Goal: Task Accomplishment & Management: Use online tool/utility

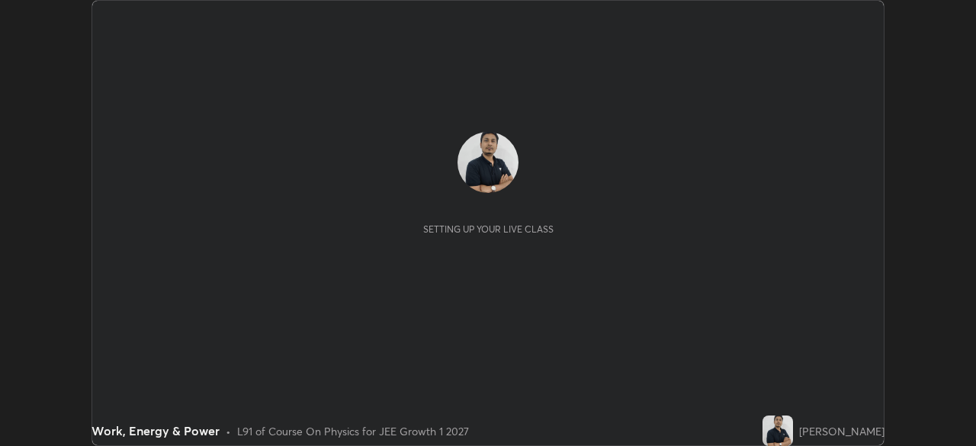
scroll to position [446, 975]
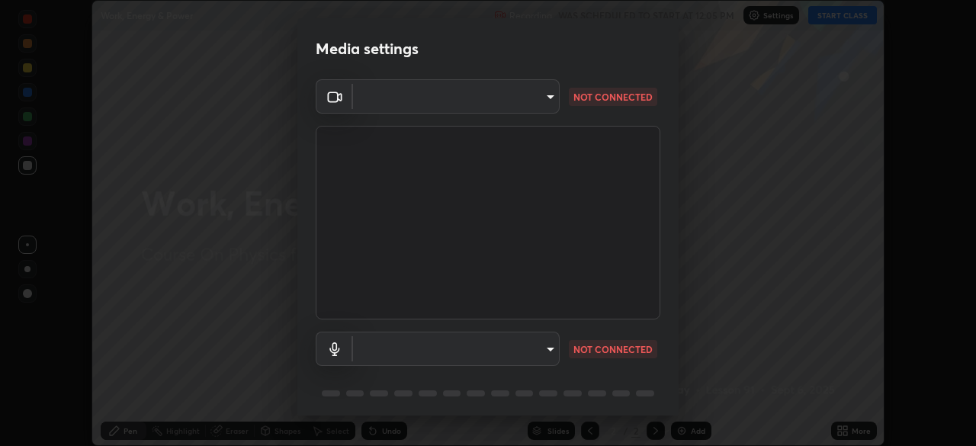
type input "6a58b21e3886260455e3a8f5b68a010b8d66c957dea9152d99a69134fe1af4a5"
type input "default"
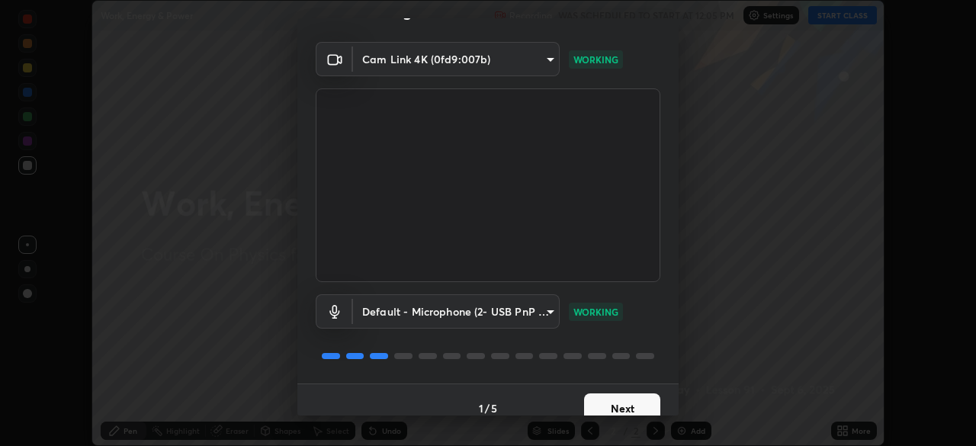
scroll to position [54, 0]
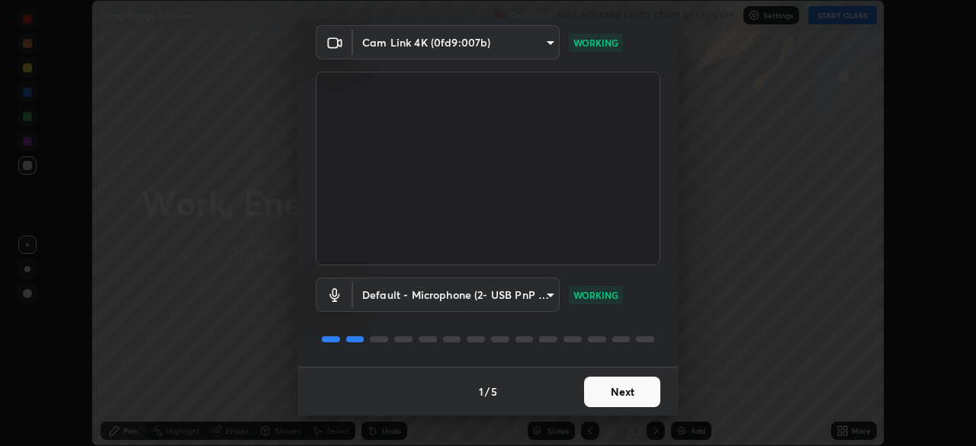
click at [609, 397] on button "Next" at bounding box center [622, 392] width 76 height 31
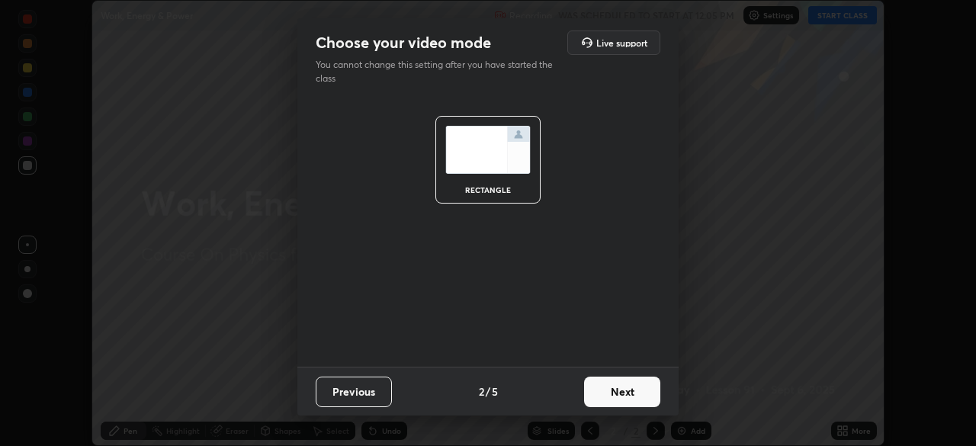
click at [609, 391] on button "Next" at bounding box center [622, 392] width 76 height 31
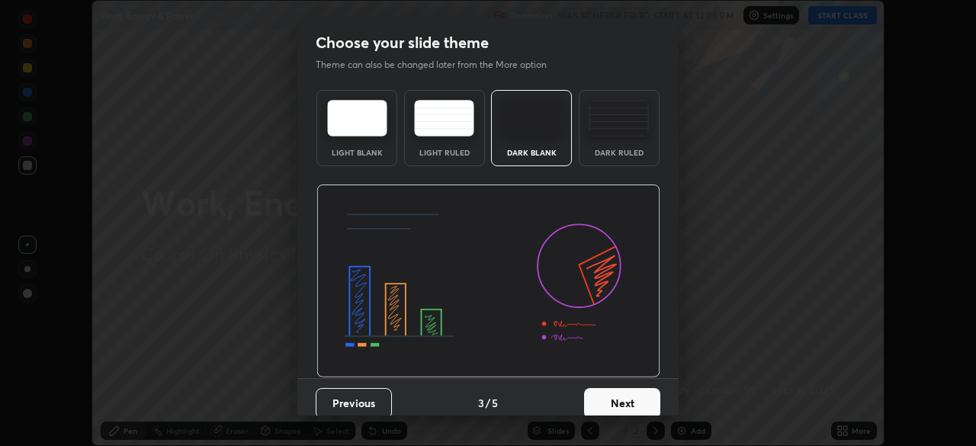
click at [606, 402] on button "Next" at bounding box center [622, 403] width 76 height 31
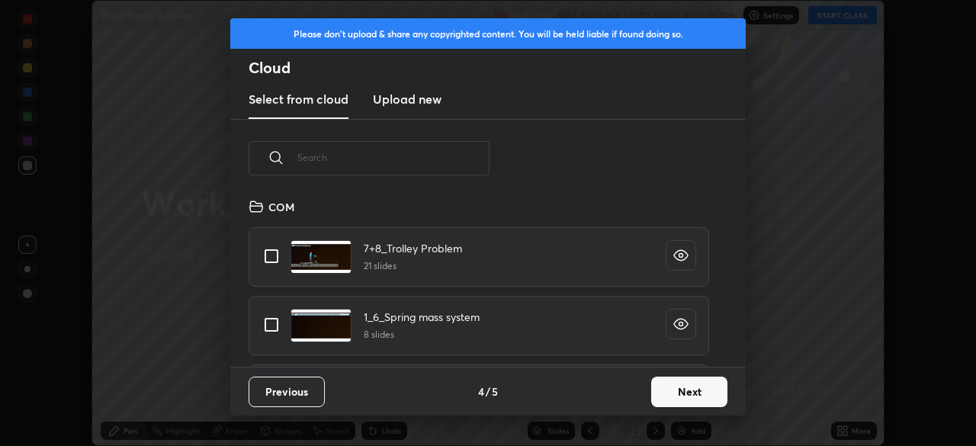
scroll to position [169, 490]
click at [665, 401] on button "Next" at bounding box center [689, 392] width 76 height 31
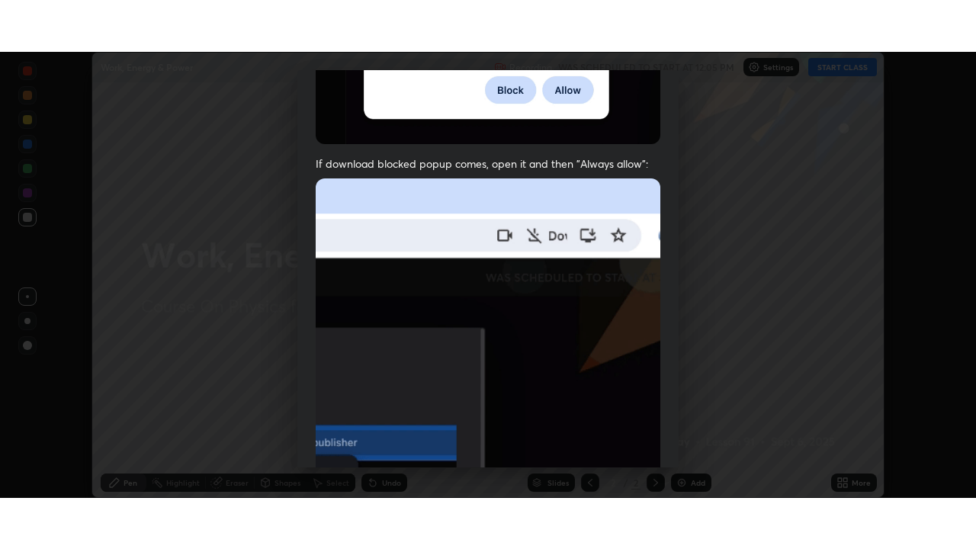
scroll to position [365, 0]
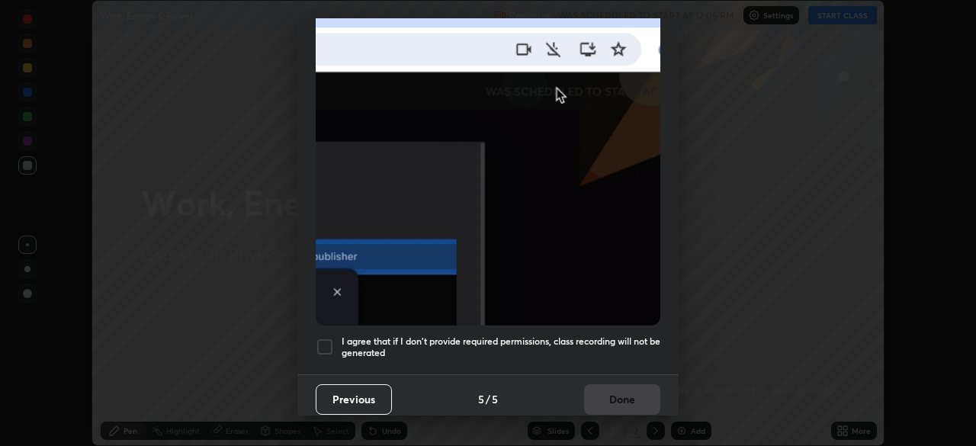
click at [328, 338] on div at bounding box center [325, 347] width 18 height 18
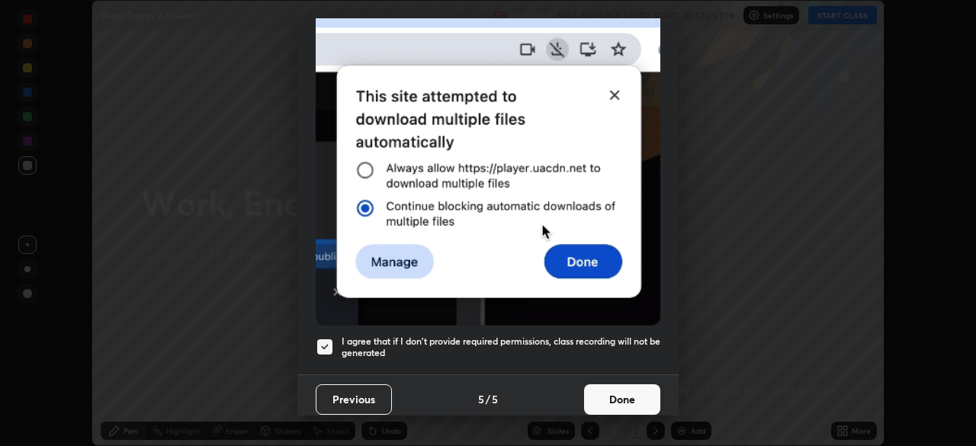
click at [596, 391] on button "Done" at bounding box center [622, 399] width 76 height 31
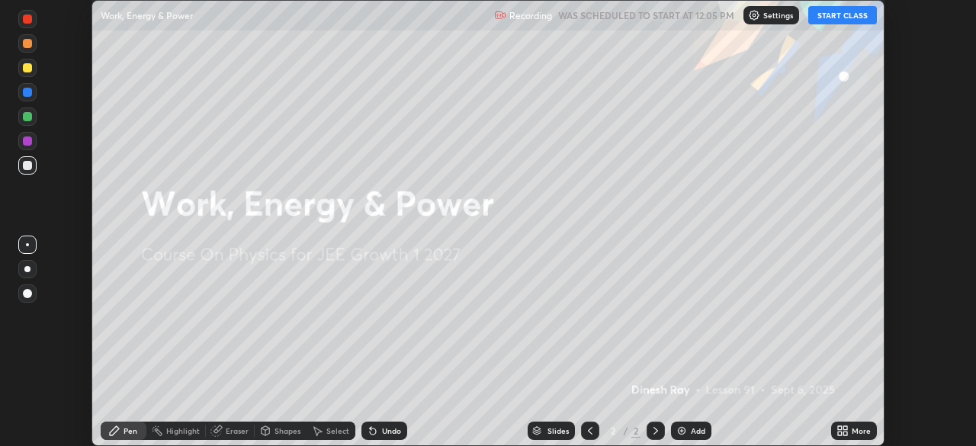
click at [843, 435] on icon at bounding box center [845, 434] width 4 height 4
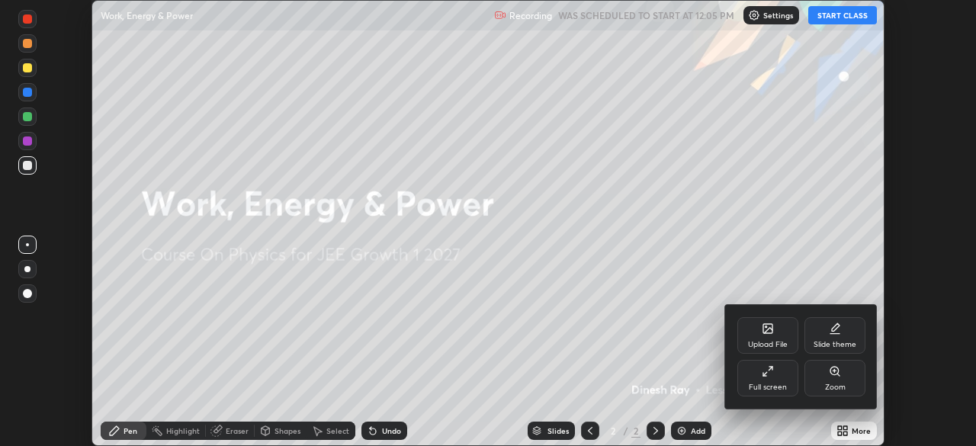
click at [765, 375] on icon at bounding box center [764, 374] width 3 height 3
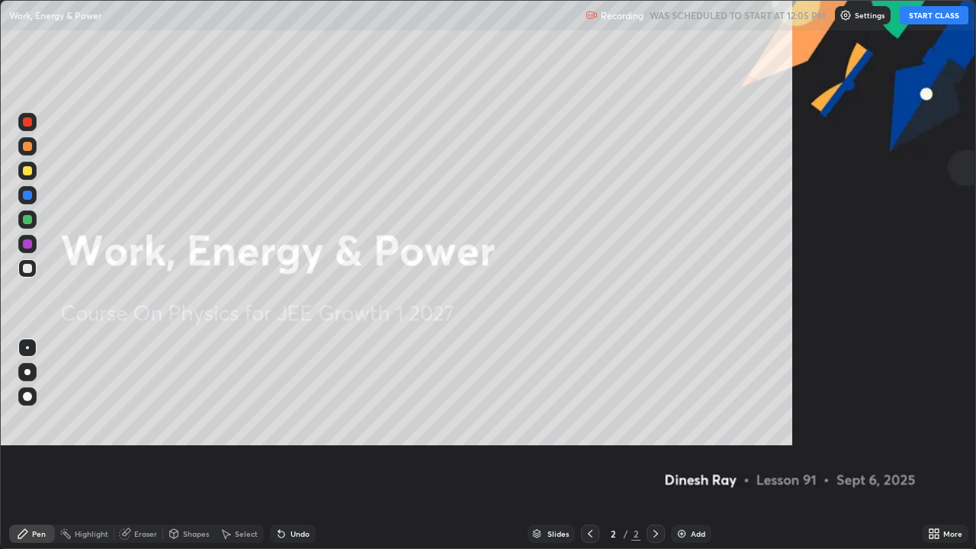
scroll to position [549, 976]
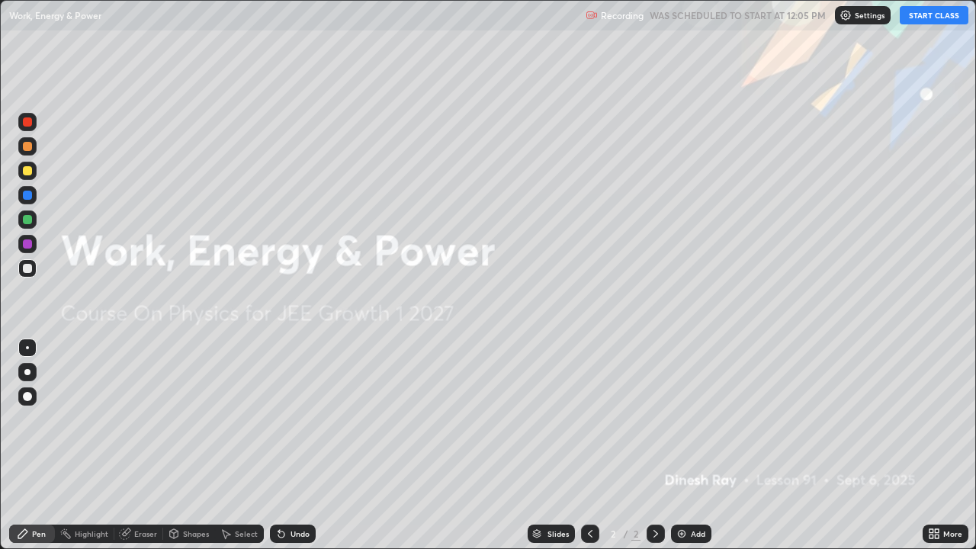
click at [937, 19] on button "START CLASS" at bounding box center [934, 15] width 69 height 18
click at [687, 445] on div "Add" at bounding box center [691, 534] width 40 height 18
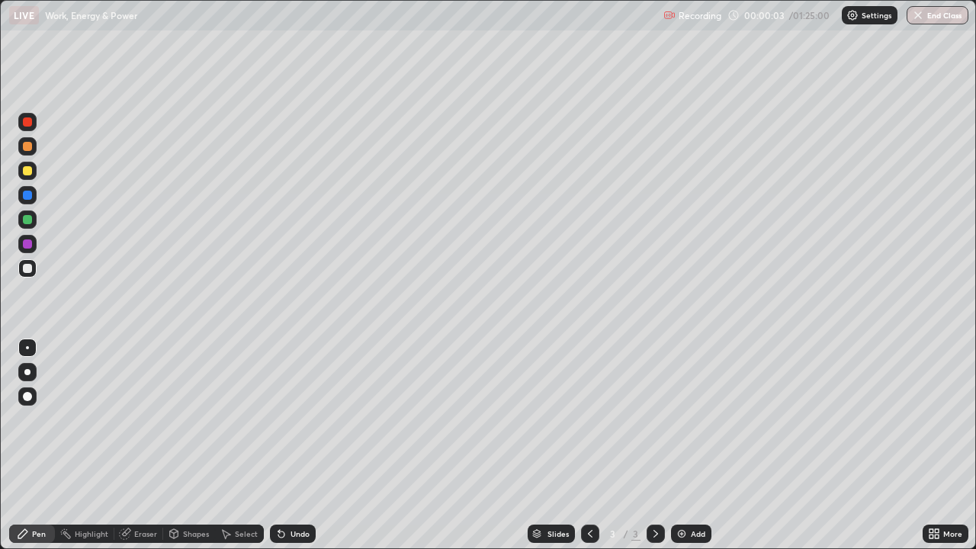
click at [28, 374] on div at bounding box center [27, 372] width 6 height 6
click at [31, 170] on div at bounding box center [27, 170] width 9 height 9
click at [31, 267] on div at bounding box center [27, 268] width 9 height 9
click at [28, 219] on div at bounding box center [27, 219] width 9 height 9
click at [282, 445] on icon at bounding box center [281, 534] width 12 height 12
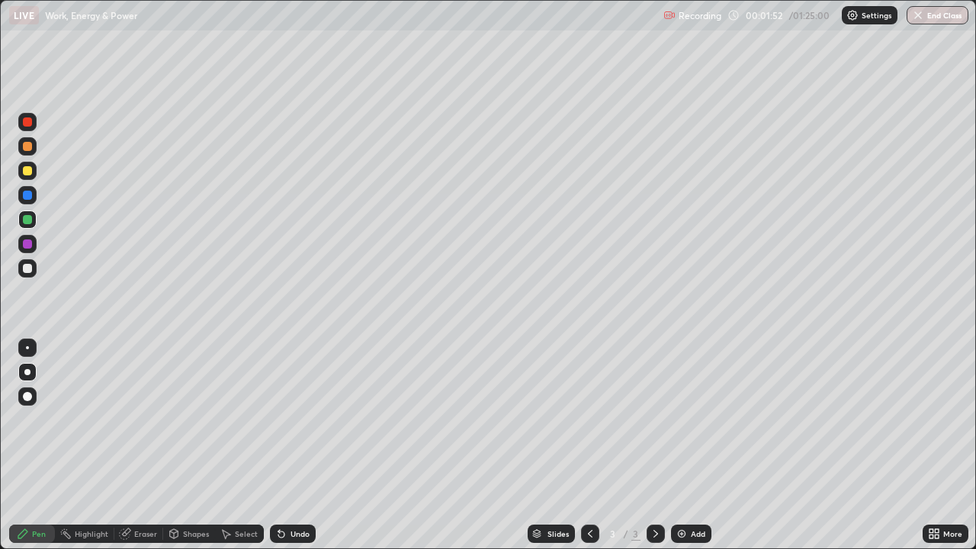
click at [291, 445] on div "Undo" at bounding box center [300, 534] width 19 height 8
click at [293, 445] on div "Undo" at bounding box center [300, 534] width 19 height 8
click at [31, 266] on div at bounding box center [27, 268] width 9 height 9
click at [24, 194] on div at bounding box center [27, 195] width 9 height 9
click at [279, 445] on icon at bounding box center [281, 535] width 6 height 6
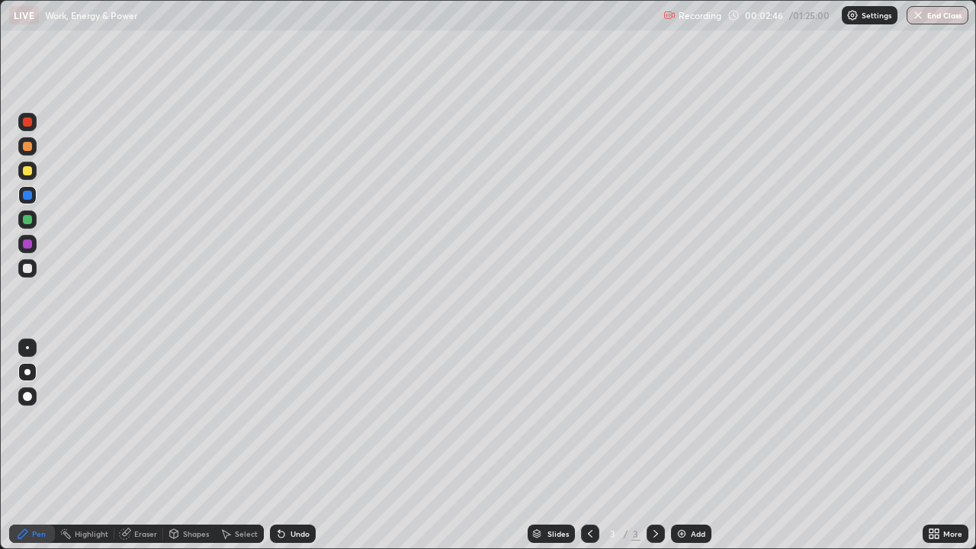
click at [279, 445] on icon at bounding box center [281, 535] width 6 height 6
click at [21, 223] on div at bounding box center [27, 219] width 18 height 18
click at [27, 197] on div at bounding box center [27, 195] width 9 height 9
click at [296, 445] on div "Undo" at bounding box center [300, 534] width 19 height 8
click at [682, 445] on div "Add" at bounding box center [691, 534] width 40 height 18
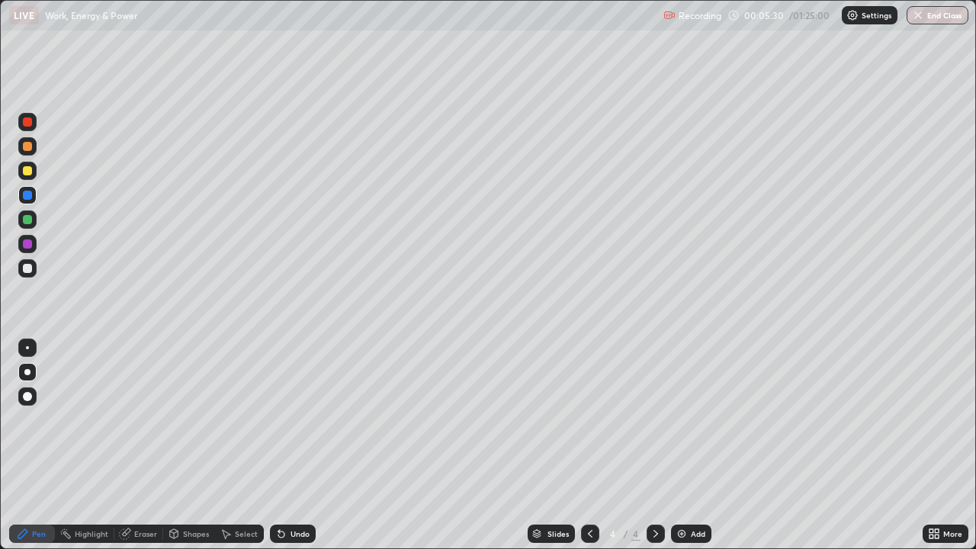
click at [26, 174] on div at bounding box center [27, 170] width 9 height 9
click at [291, 445] on div "Undo" at bounding box center [300, 534] width 19 height 8
click at [26, 195] on div at bounding box center [27, 195] width 9 height 9
click at [28, 219] on div at bounding box center [27, 219] width 9 height 9
click at [24, 178] on div at bounding box center [27, 171] width 18 height 18
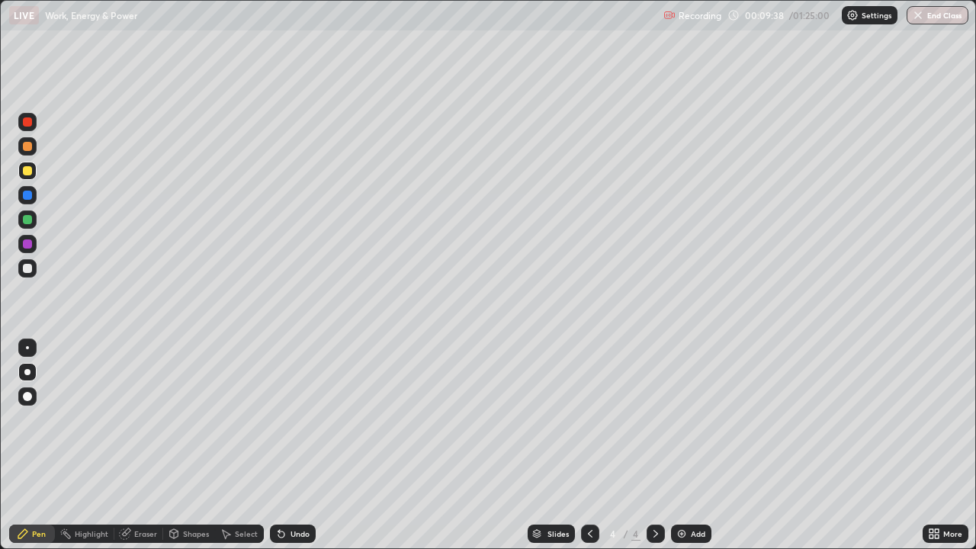
click at [299, 445] on div "Undo" at bounding box center [300, 534] width 19 height 8
click at [682, 445] on div "Add" at bounding box center [691, 534] width 40 height 18
click at [27, 196] on div at bounding box center [27, 195] width 9 height 9
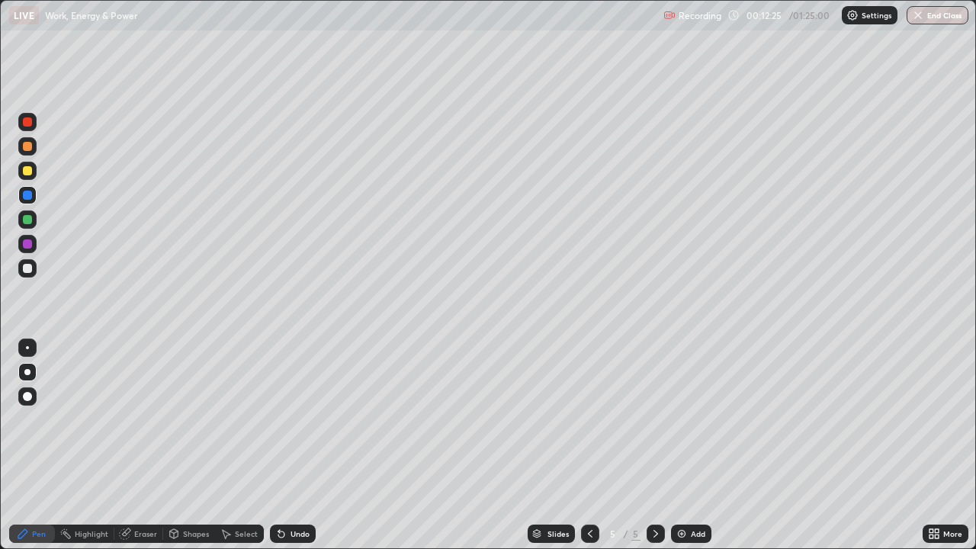
click at [279, 445] on icon at bounding box center [281, 535] width 6 height 6
click at [25, 219] on div at bounding box center [27, 219] width 9 height 9
click at [27, 178] on div at bounding box center [27, 171] width 18 height 18
click at [31, 270] on div at bounding box center [27, 268] width 9 height 9
click at [28, 176] on div at bounding box center [27, 171] width 18 height 18
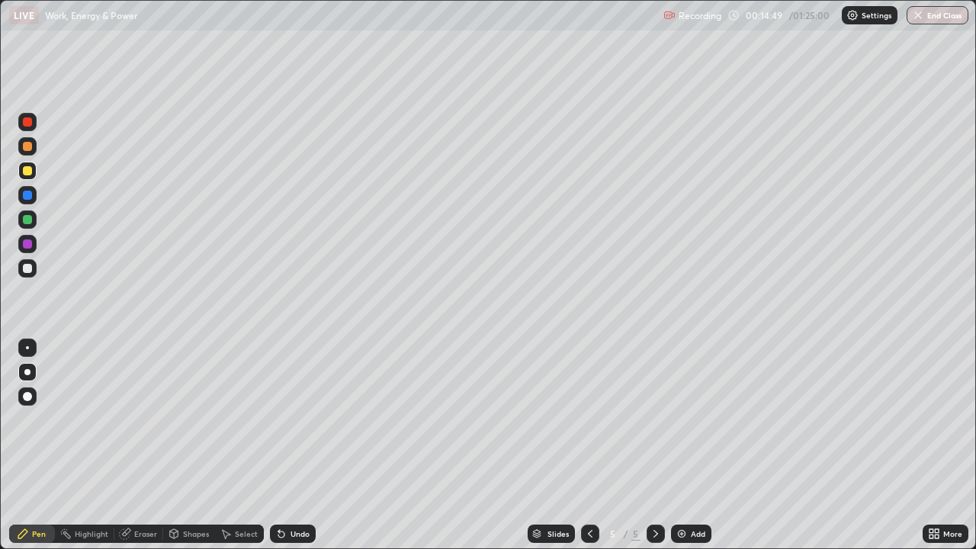
click at [691, 445] on div "Add" at bounding box center [698, 534] width 14 height 8
click at [28, 268] on div at bounding box center [27, 268] width 9 height 9
click at [678, 445] on img at bounding box center [682, 534] width 12 height 12
click at [34, 172] on div at bounding box center [27, 171] width 18 height 18
click at [35, 197] on div at bounding box center [27, 195] width 18 height 18
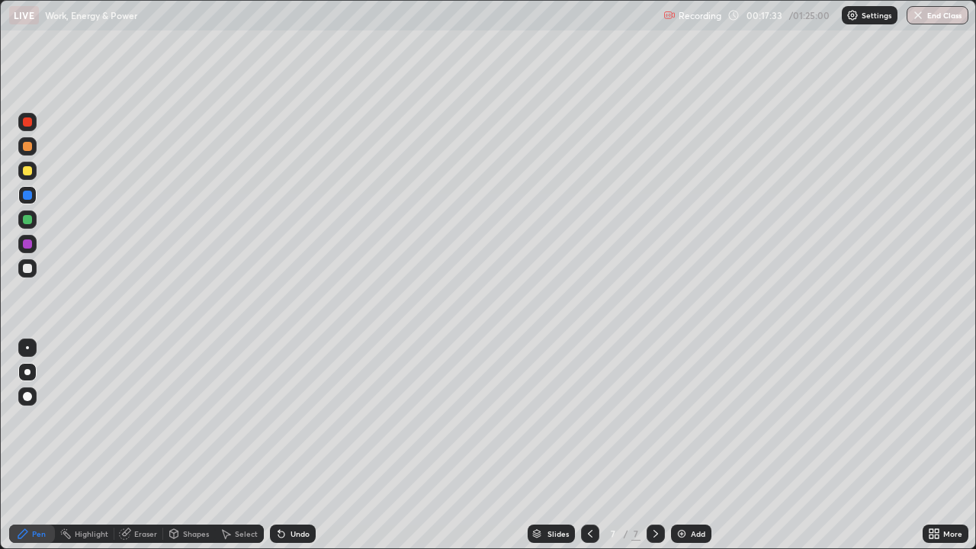
click at [289, 445] on div "Undo" at bounding box center [293, 534] width 46 height 18
click at [284, 445] on div "Undo" at bounding box center [290, 534] width 52 height 31
click at [294, 445] on div "Undo" at bounding box center [300, 534] width 19 height 8
click at [297, 445] on div "Undo" at bounding box center [293, 534] width 46 height 18
click at [30, 174] on div at bounding box center [27, 170] width 9 height 9
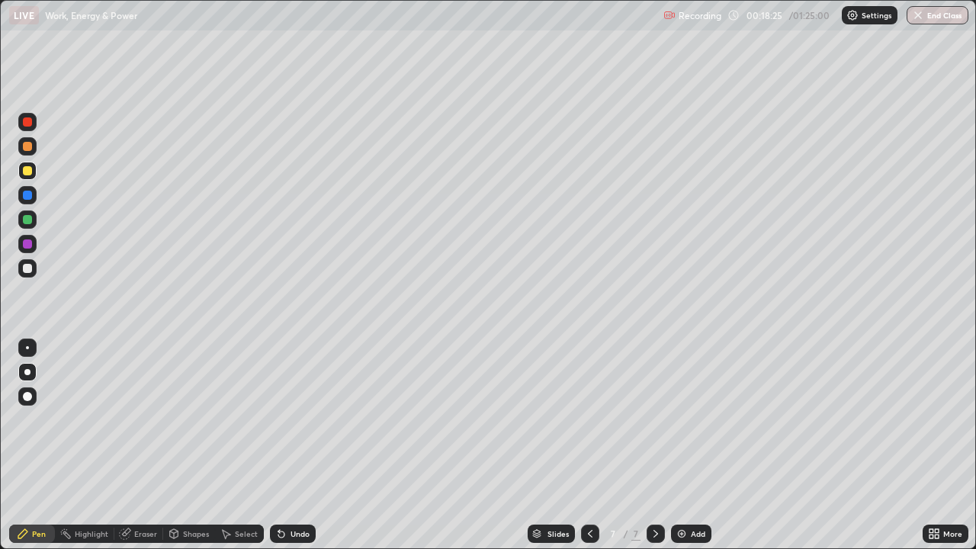
click at [28, 195] on div at bounding box center [27, 195] width 9 height 9
click at [33, 222] on div at bounding box center [27, 219] width 18 height 18
click at [307, 445] on div "Undo" at bounding box center [293, 534] width 46 height 18
click at [28, 201] on div at bounding box center [27, 195] width 18 height 18
click at [676, 445] on img at bounding box center [682, 534] width 12 height 12
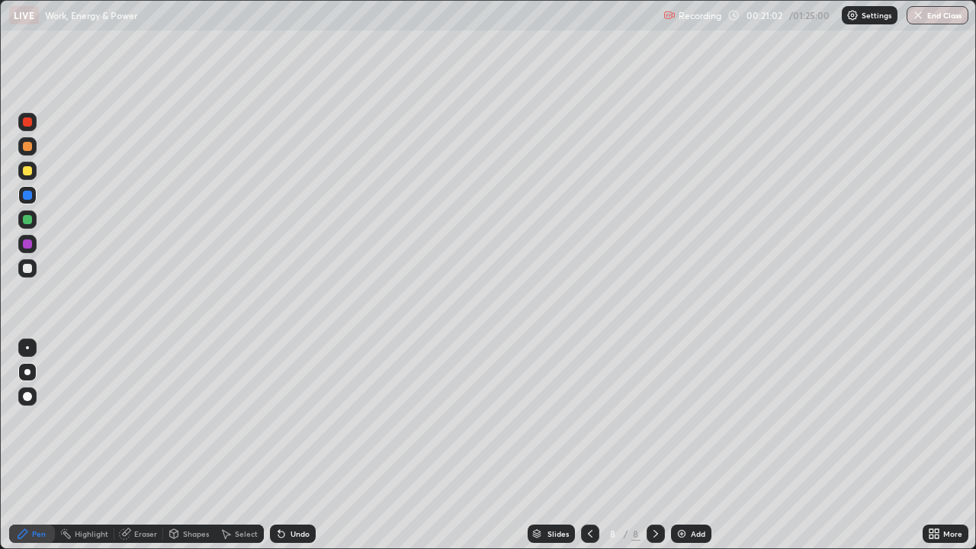
click at [33, 269] on div at bounding box center [27, 268] width 18 height 18
click at [29, 218] on div at bounding box center [27, 219] width 9 height 9
click at [26, 197] on div at bounding box center [27, 195] width 9 height 9
click at [27, 167] on div at bounding box center [27, 170] width 9 height 9
click at [143, 445] on div "Eraser" at bounding box center [145, 534] width 23 height 8
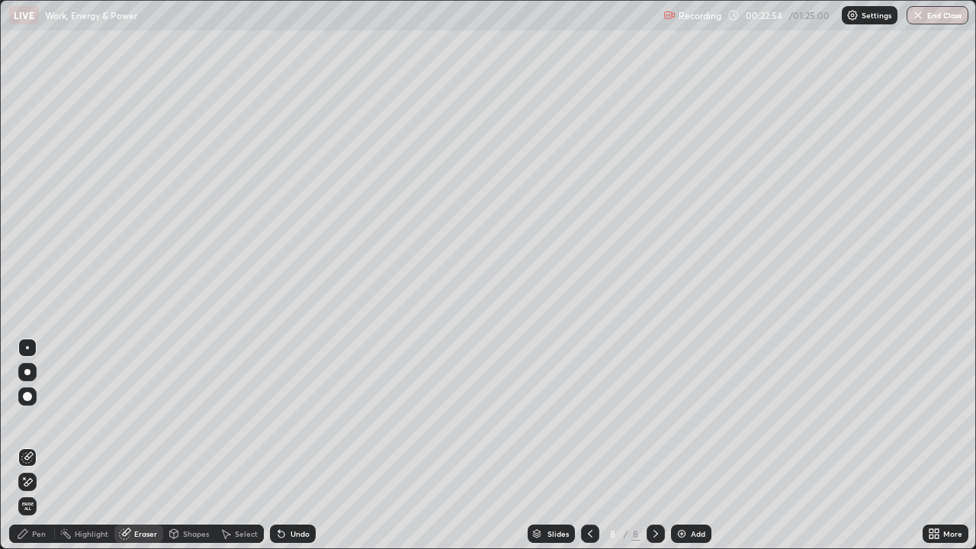
click at [24, 445] on icon at bounding box center [23, 534] width 12 height 12
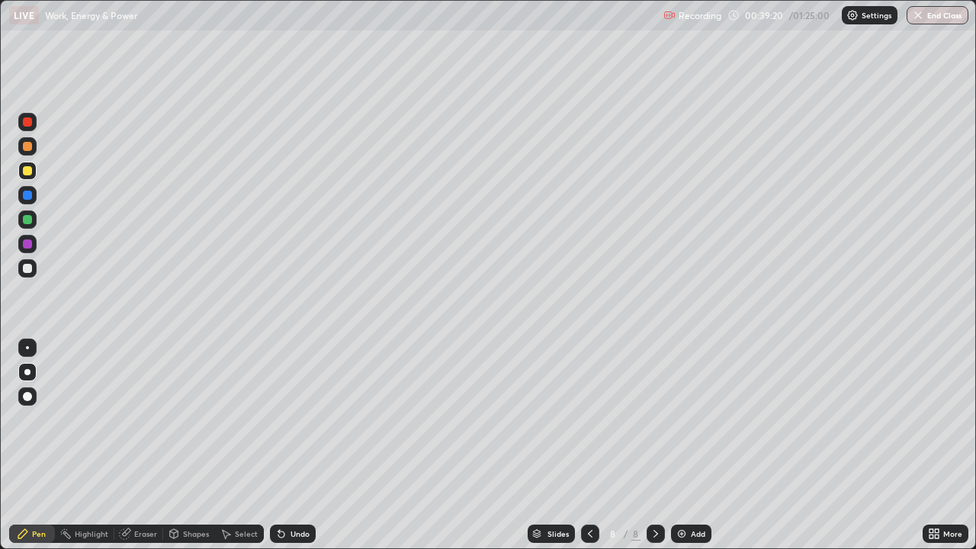
click at [931, 17] on button "End Class" at bounding box center [938, 15] width 62 height 18
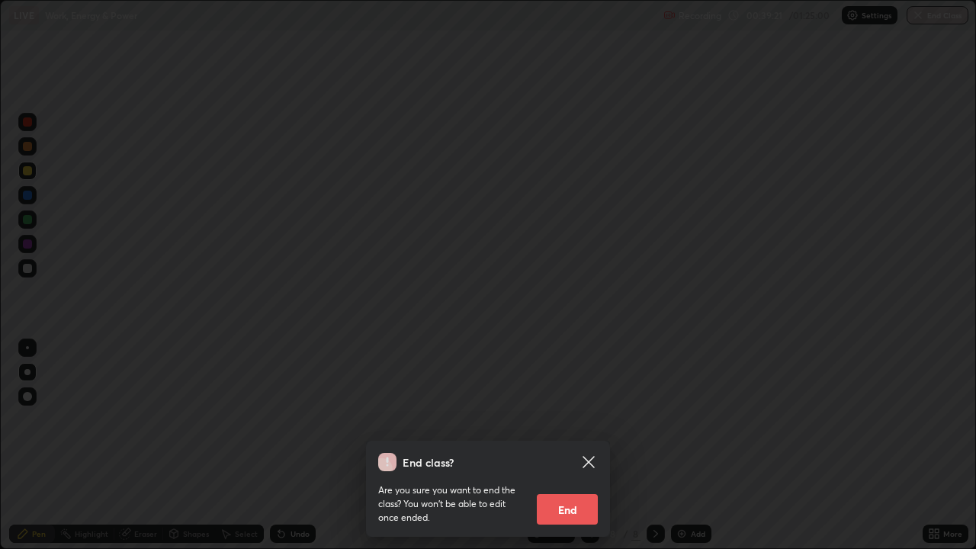
click at [583, 445] on button "End" at bounding box center [567, 509] width 61 height 31
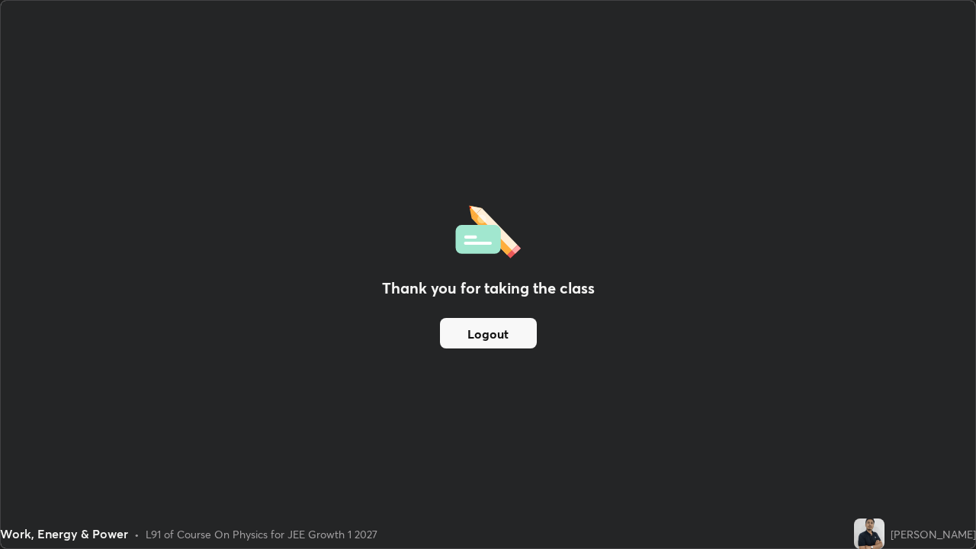
click at [503, 329] on button "Logout" at bounding box center [488, 333] width 97 height 31
